Goal: Task Accomplishment & Management: Complete application form

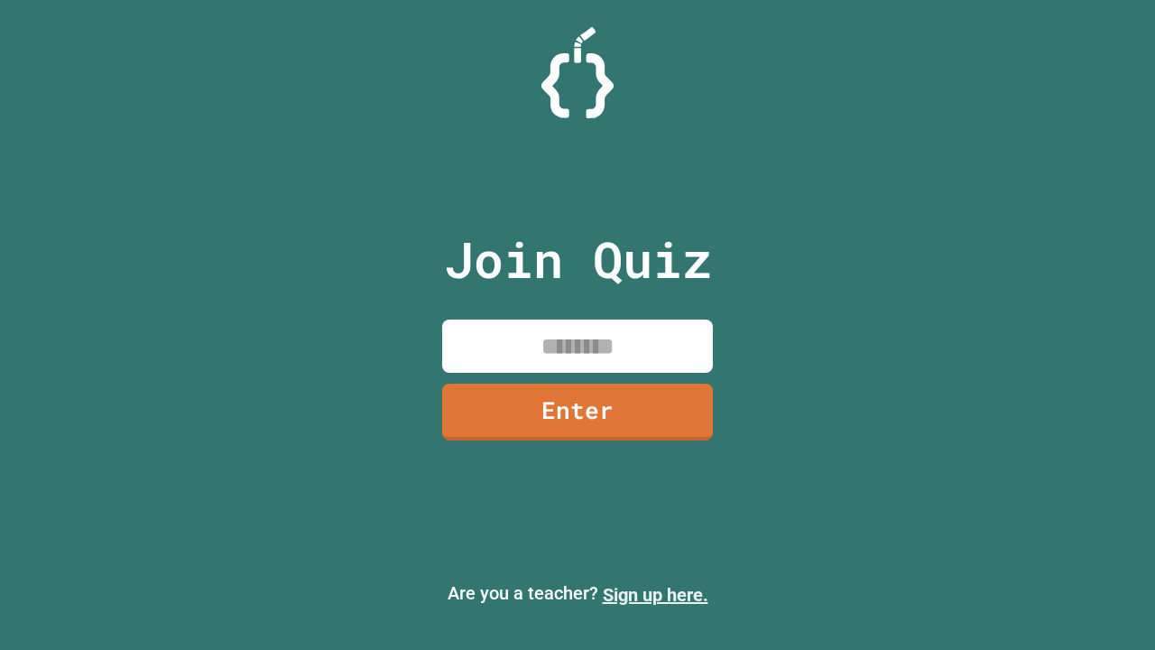
click at [655, 595] on link "Sign up here." at bounding box center [656, 595] width 106 height 22
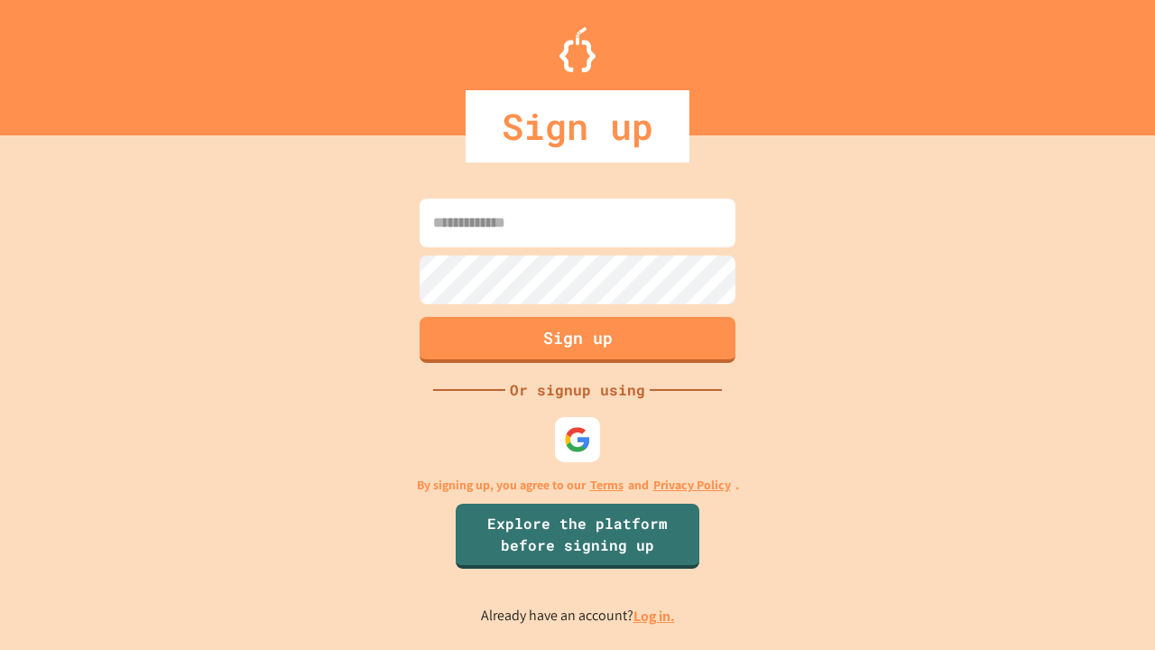
click at [655, 616] on link "Log in." at bounding box center [655, 616] width 42 height 19
